Goal: Information Seeking & Learning: Learn about a topic

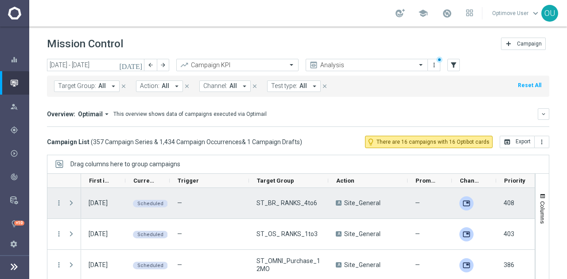
scroll to position [38, 0]
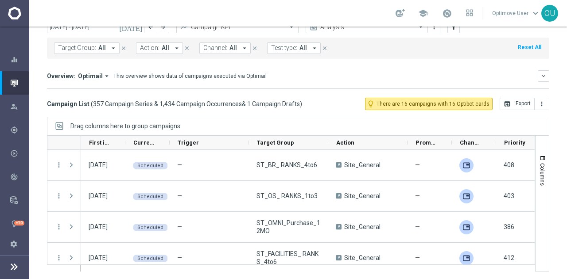
click at [206, 49] on span "Channel:" at bounding box center [215, 48] width 24 height 8
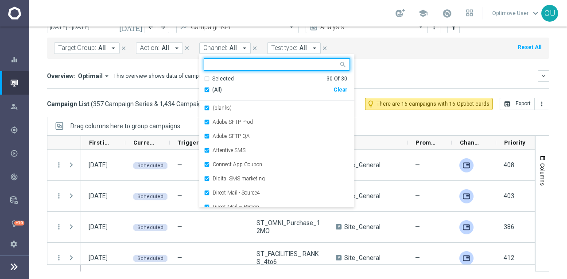
click at [204, 90] on div "(All)" at bounding box center [269, 90] width 130 height 8
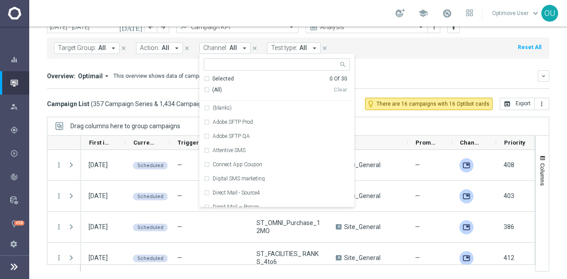
click at [208, 64] on input "text" at bounding box center [273, 65] width 130 height 8
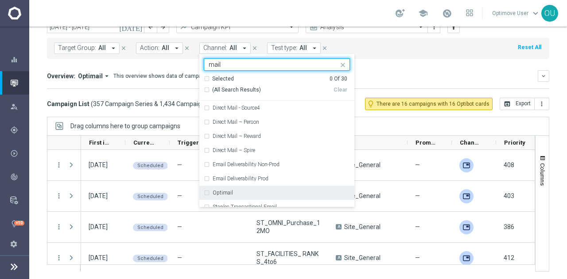
click at [243, 188] on div "Optimail" at bounding box center [277, 193] width 146 height 14
type input "mail"
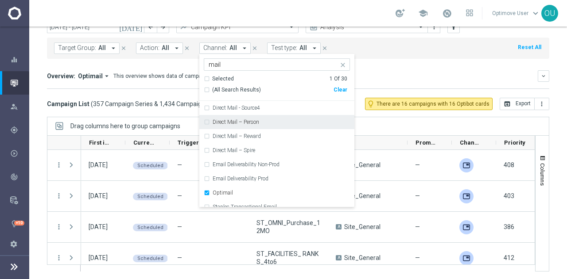
click at [386, 69] on mini-dashboard "Overview: Optimail arrow_drop_down This overview shows data of campaigns execut…" at bounding box center [298, 78] width 502 height 39
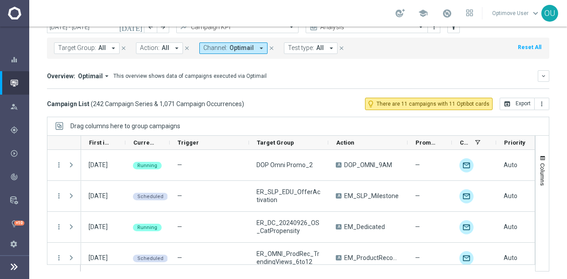
click at [305, 46] on span "Test type:" at bounding box center [301, 48] width 26 height 8
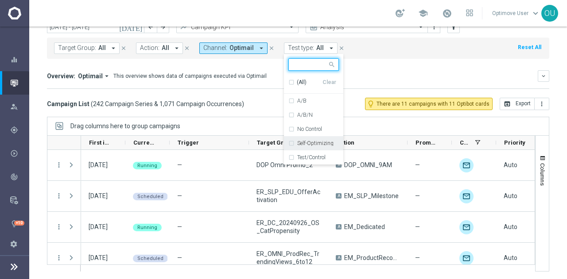
click at [309, 142] on label "Self-Optimizing" at bounding box center [315, 143] width 36 height 5
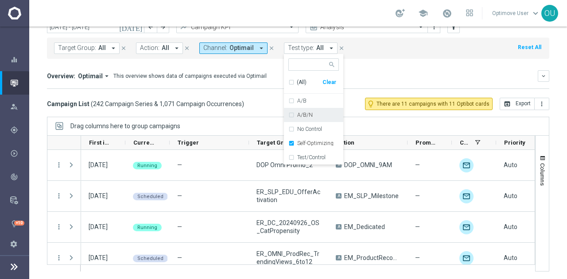
click at [389, 62] on mini-dashboard "Overview: Optimail arrow_drop_down This overview shows data of campaigns execut…" at bounding box center [298, 78] width 502 height 39
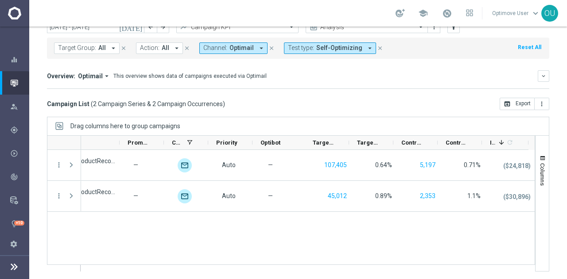
scroll to position [0, 0]
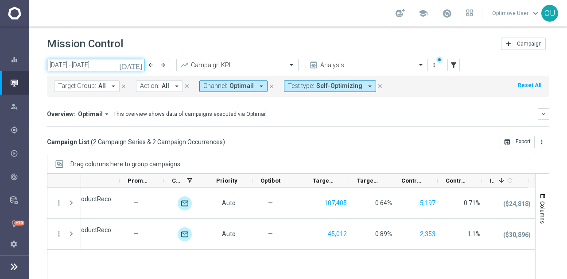
click at [84, 69] on input "25 Aug 2025 - 31 Aug 2025" at bounding box center [95, 65] width 97 height 12
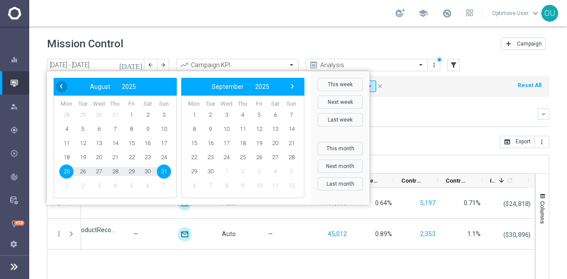
click at [60, 87] on span "‹" at bounding box center [61, 87] width 12 height 12
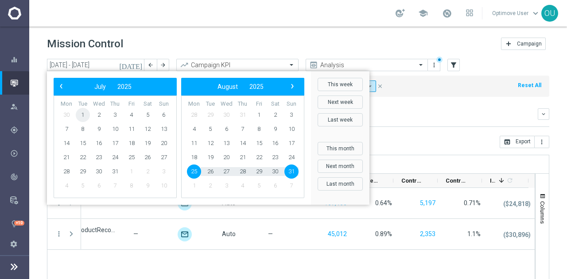
click at [83, 112] on span "1" at bounding box center [83, 115] width 14 height 14
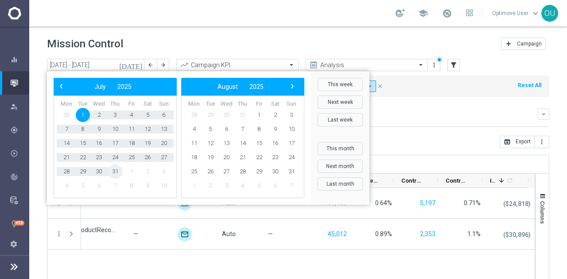
click at [113, 172] on span "31" at bounding box center [115, 172] width 14 height 14
type input "01 Jul 2025 - 31 Jul 2025"
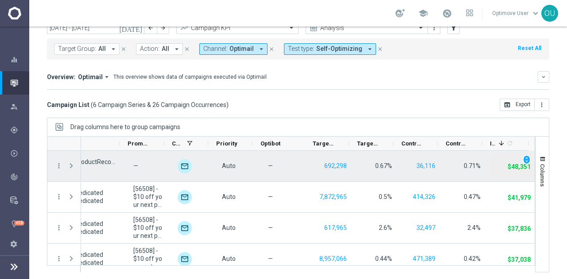
click at [515, 161] on div "$48,351" at bounding box center [519, 167] width 25 height 12
click at [523, 157] on span "unfold_more" at bounding box center [526, 160] width 6 height 6
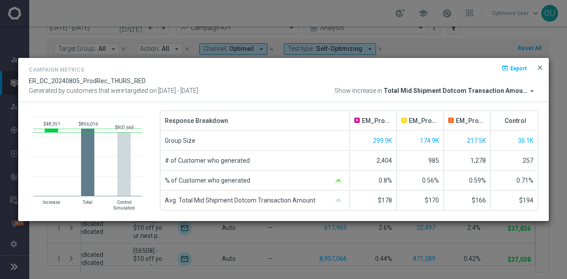
click at [539, 68] on span "close" at bounding box center [539, 67] width 7 height 7
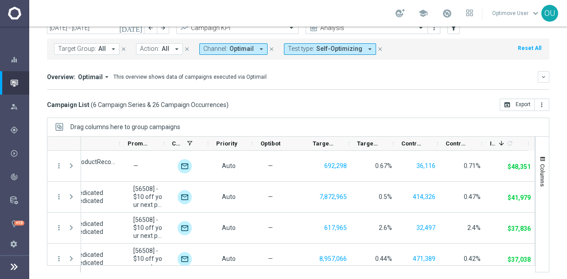
scroll to position [6, 0]
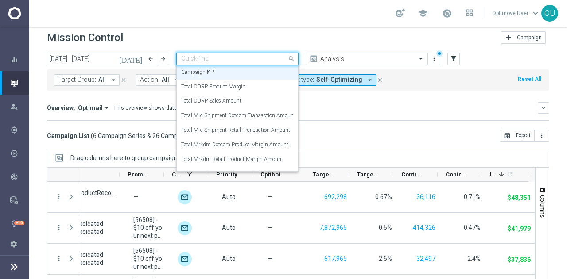
click at [206, 59] on input "text" at bounding box center [228, 59] width 95 height 8
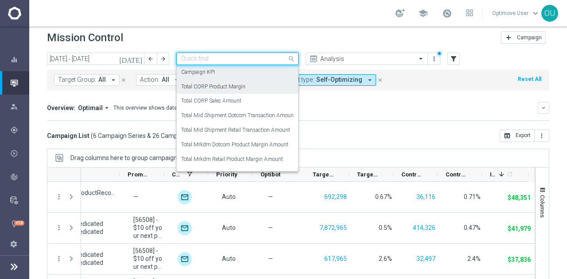
click at [226, 85] on label "Total CORP Product Margin" at bounding box center [213, 87] width 64 height 8
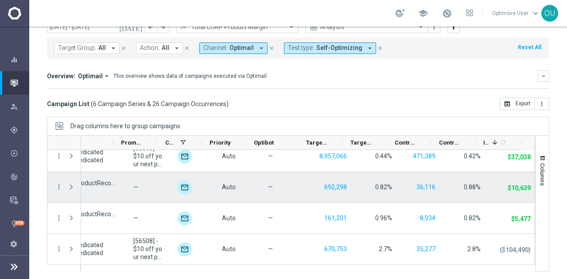
scroll to position [0, 0]
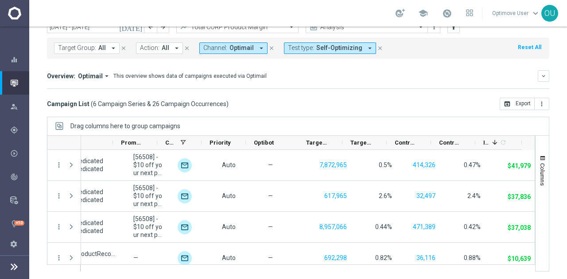
click at [207, 40] on div "Target Group: All arrow_drop_down close Action: All arrow_drop_down close Chann…" at bounding box center [298, 48] width 502 height 21
click at [206, 45] on span "Channel:" at bounding box center [215, 48] width 24 height 8
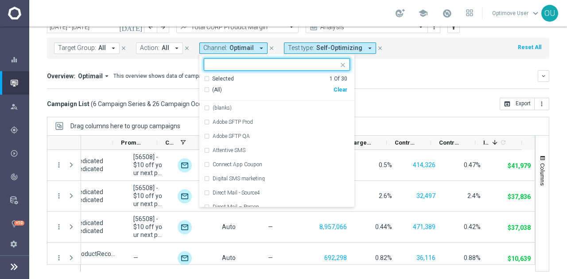
click at [204, 93] on div "(All)" at bounding box center [269, 90] width 130 height 8
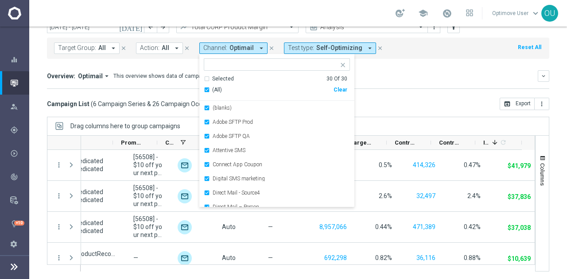
click at [419, 93] on mini-dashboard "Overview: Optimail arrow_drop_down This overview shows data of campaigns execut…" at bounding box center [298, 78] width 502 height 39
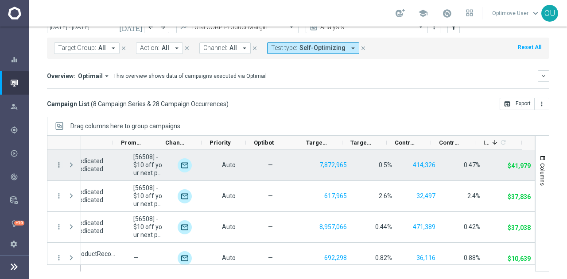
click at [59, 166] on icon "more_vert" at bounding box center [59, 165] width 8 height 8
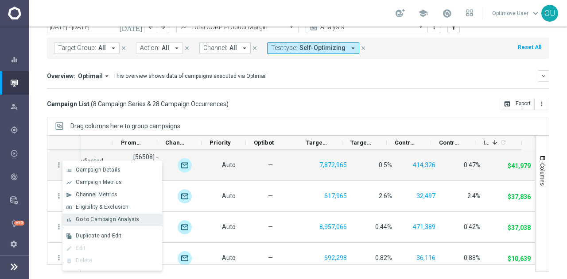
click at [105, 217] on span "Go to Campaign Analysis" at bounding box center [107, 219] width 63 height 6
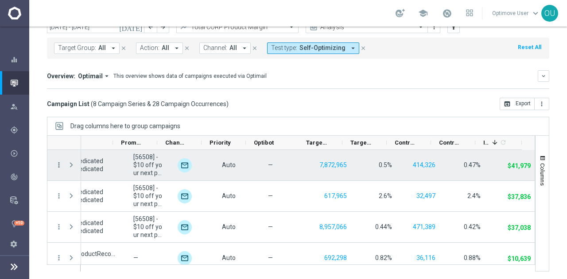
click at [60, 165] on icon "more_vert" at bounding box center [59, 165] width 8 height 8
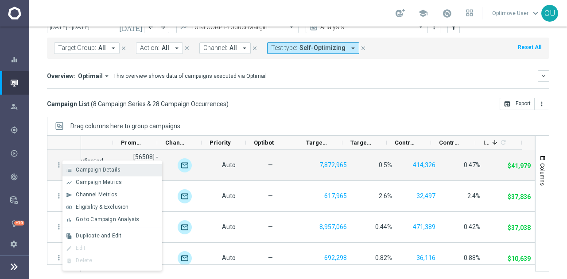
click at [145, 170] on div "Campaign Details" at bounding box center [117, 170] width 82 height 6
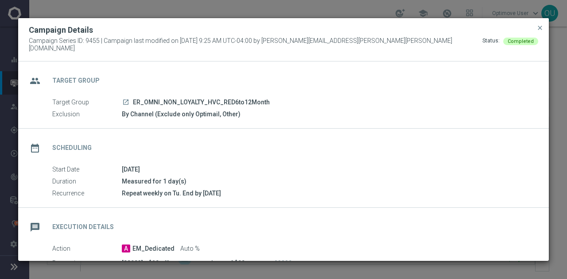
drag, startPoint x: 170, startPoint y: 1, endPoint x: 120, endPoint y: 157, distance: 163.1
click at [120, 157] on div "date_range Scheduling" at bounding box center [283, 147] width 530 height 36
click at [125, 99] on icon "launch" at bounding box center [125, 102] width 7 height 7
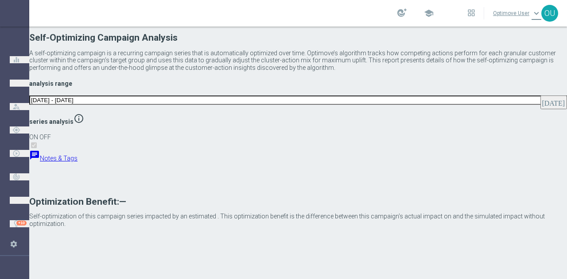
type input "EM_Dedicated"
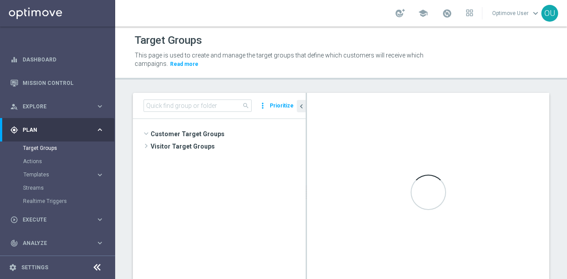
click at [99, 270] on icon at bounding box center [97, 267] width 11 height 11
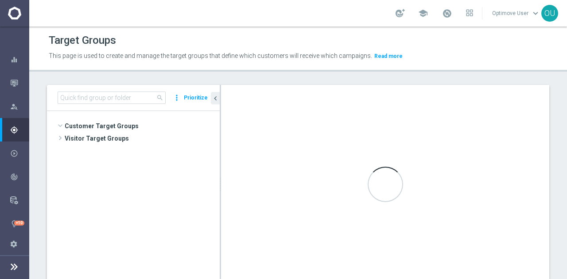
scroll to position [892, 0]
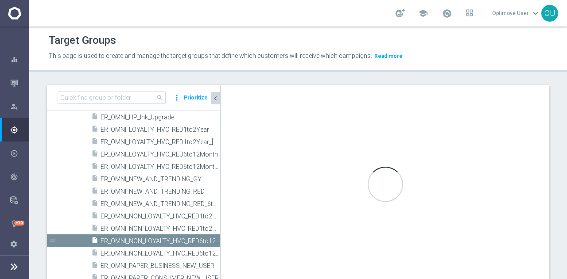
click at [215, 99] on icon "chevron_left" at bounding box center [215, 98] width 8 height 8
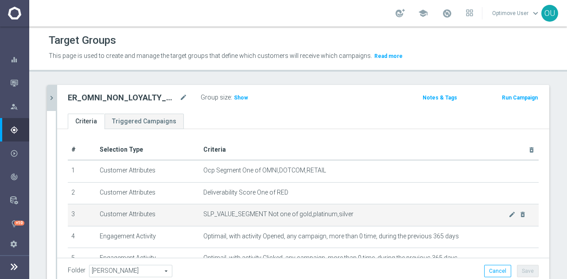
scroll to position [0, 0]
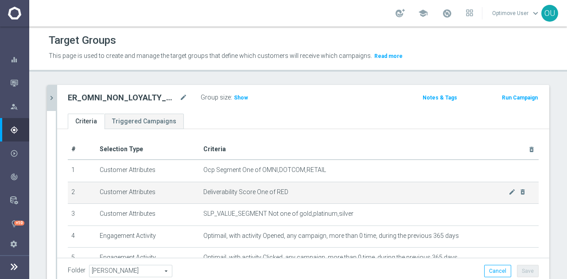
drag, startPoint x: 260, startPoint y: 212, endPoint x: 235, endPoint y: 202, distance: 27.0
click at [192, 211] on tr "3 Customer Attributes SLP_VALUE_SEGMENT Not one of gold,platinum,silver mode_ed…" at bounding box center [303, 215] width 470 height 22
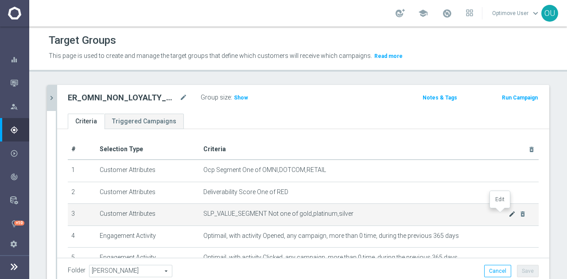
click at [508, 213] on icon "mode_edit" at bounding box center [511, 214] width 7 height 7
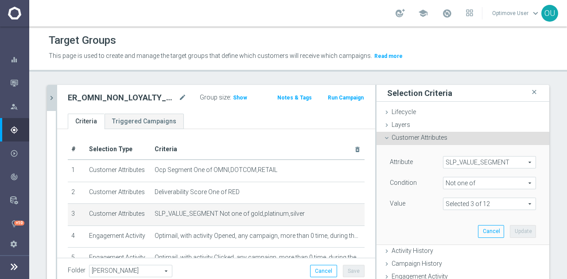
click at [449, 201] on span at bounding box center [489, 204] width 92 height 12
click at [290, 38] on div "Target Groups" at bounding box center [298, 40] width 498 height 17
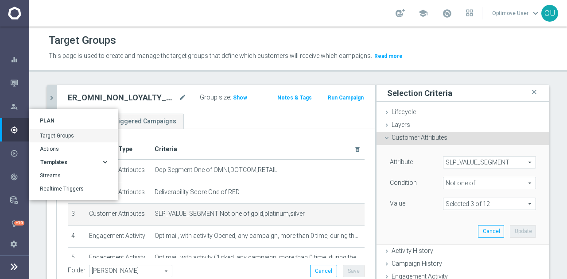
click at [70, 164] on div "Templates" at bounding box center [70, 162] width 61 height 5
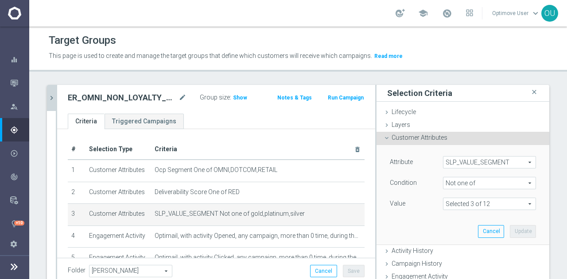
click at [13, 268] on icon at bounding box center [14, 267] width 11 height 11
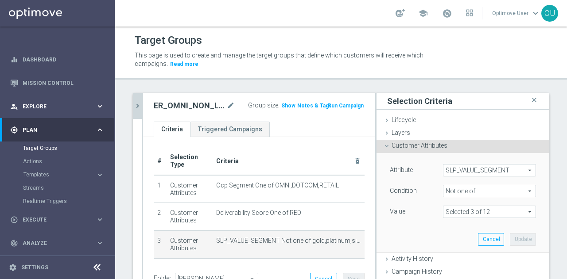
click at [56, 100] on div "person_search Explore keyboard_arrow_right" at bounding box center [57, 106] width 114 height 23
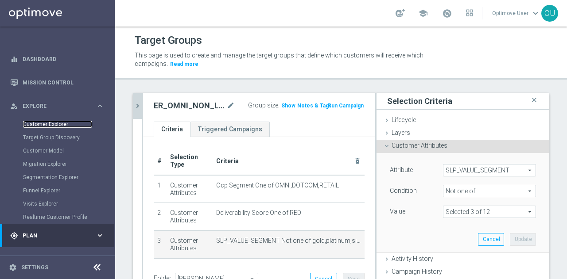
click at [39, 124] on link "Customer Explorer" at bounding box center [57, 124] width 69 height 7
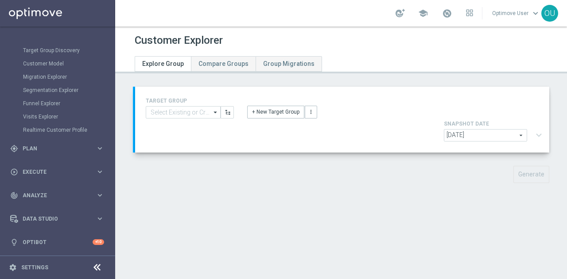
scroll to position [88, 0]
click at [65, 212] on div "Data Studio keyboard_arrow_right" at bounding box center [57, 218] width 114 height 23
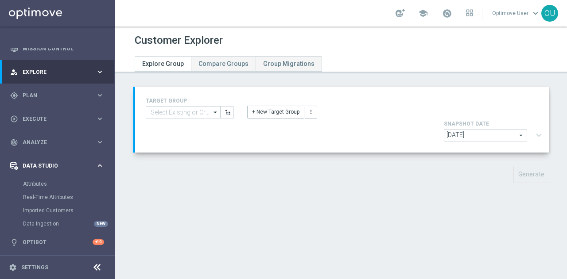
scroll to position [35, 0]
click at [59, 143] on span "Analyze" at bounding box center [59, 142] width 73 height 5
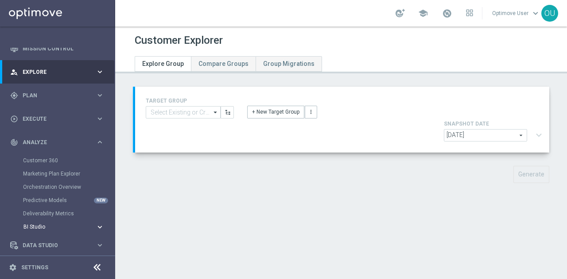
click at [57, 227] on span "BI Studio" at bounding box center [54, 226] width 63 height 5
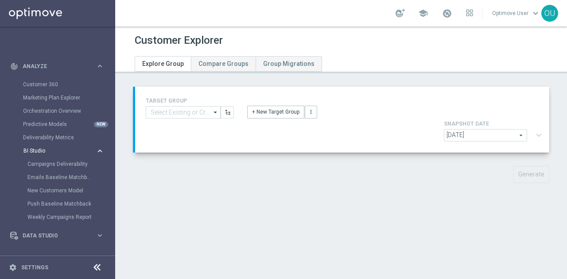
scroll to position [111, 0]
click at [61, 163] on link "Campaigns Deliverability" at bounding box center [59, 164] width 65 height 7
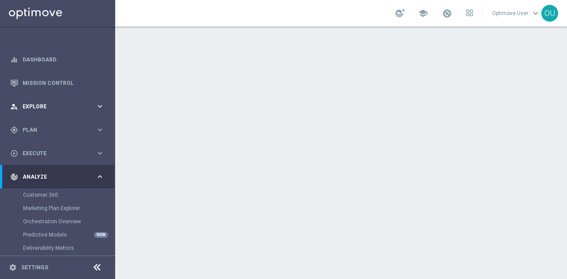
click at [66, 107] on span "Explore" at bounding box center [59, 106] width 73 height 5
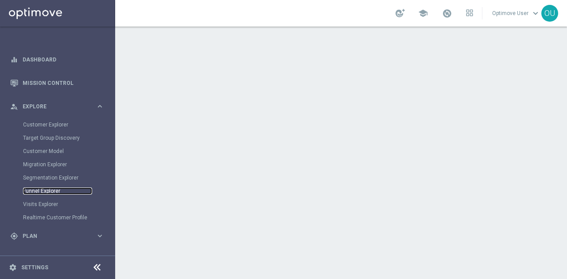
click at [41, 189] on link "Funnel Explorer" at bounding box center [57, 191] width 69 height 7
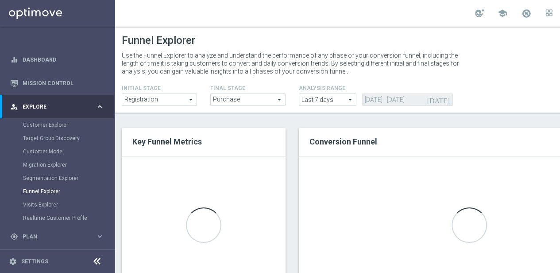
click at [197, 17] on div "school Optimove User keyboard_arrow_down OU" at bounding box center [380, 13] width 531 height 27
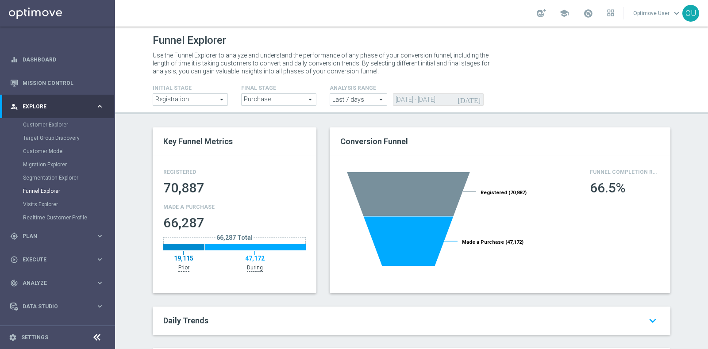
click at [183, 96] on span "Registration" at bounding box center [190, 100] width 74 height 12
click at [192, 114] on span "Visit" at bounding box center [191, 112] width 66 height 7
type input "Visit"
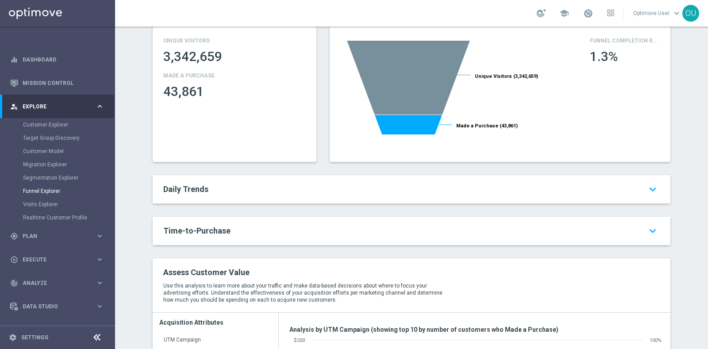
scroll to position [345, 0]
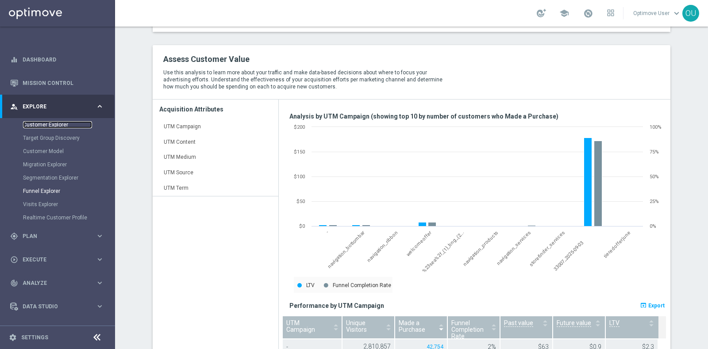
click at [50, 127] on link "Customer Explorer" at bounding box center [57, 124] width 69 height 7
